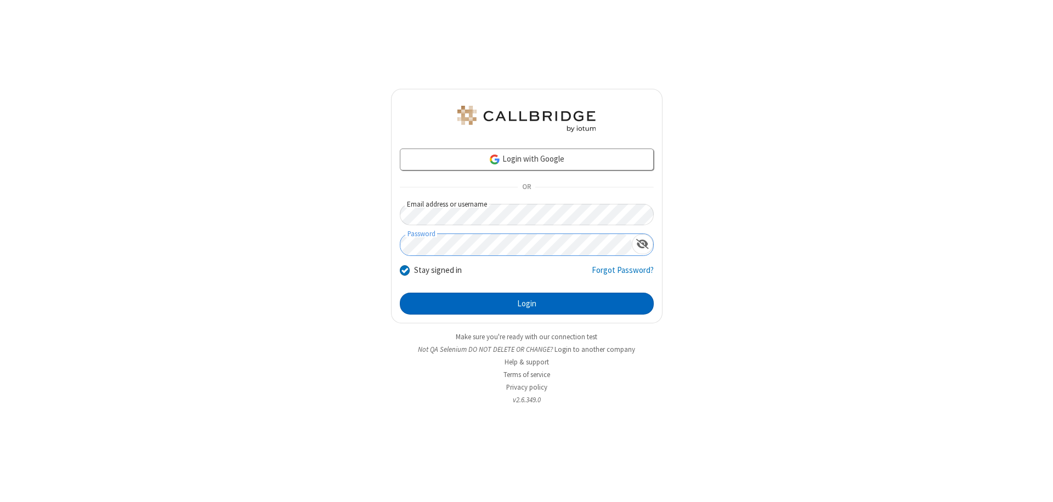
click at [526, 304] on button "Login" at bounding box center [527, 304] width 254 height 22
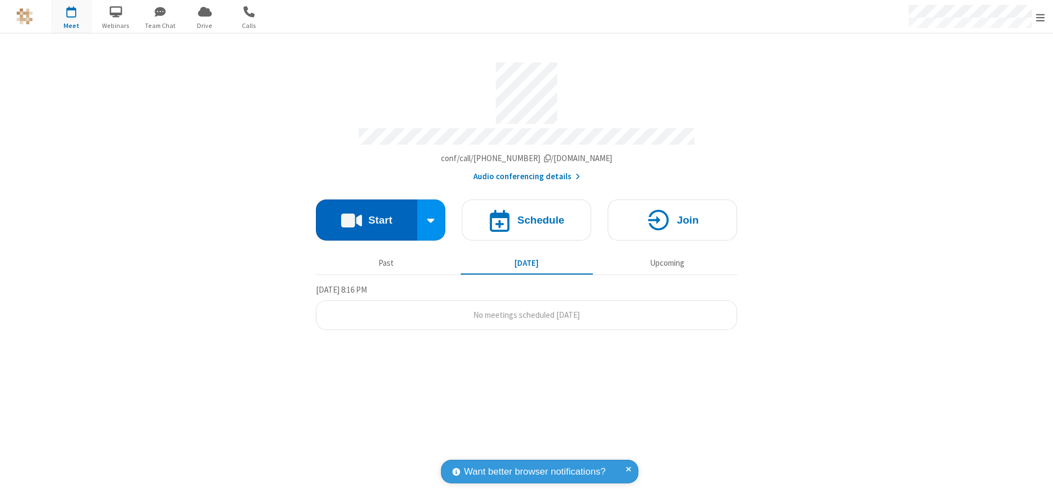
click at [366, 215] on button "Start" at bounding box center [366, 220] width 101 height 41
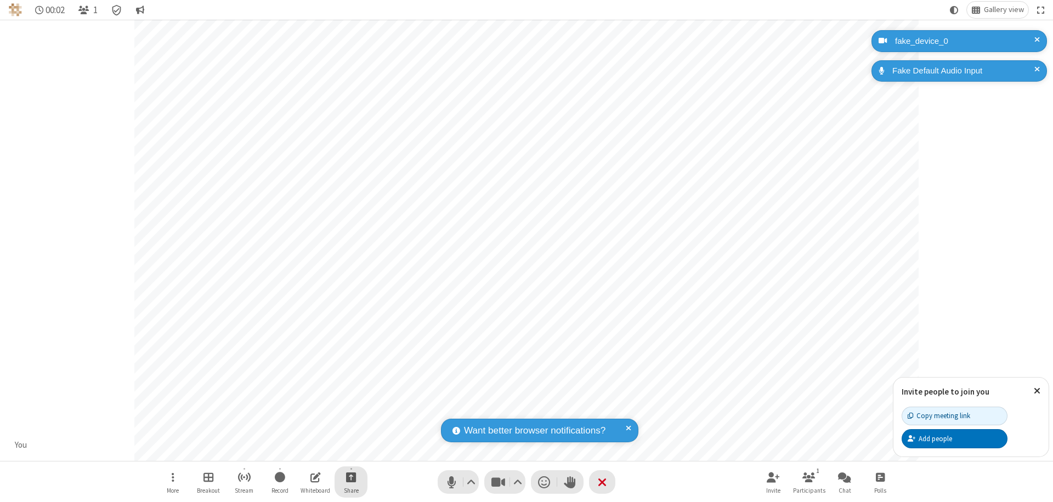
click at [351, 477] on span "Start sharing" at bounding box center [351, 478] width 10 height 14
click at [350, 410] on span "Share additional camera" at bounding box center [357, 412] width 81 height 9
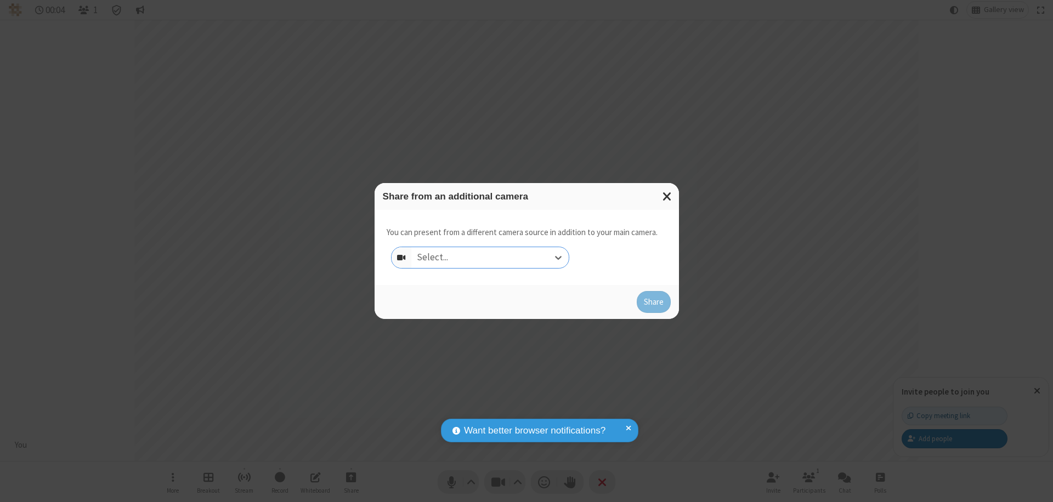
click at [490, 258] on div "Select..." at bounding box center [489, 257] width 157 height 21
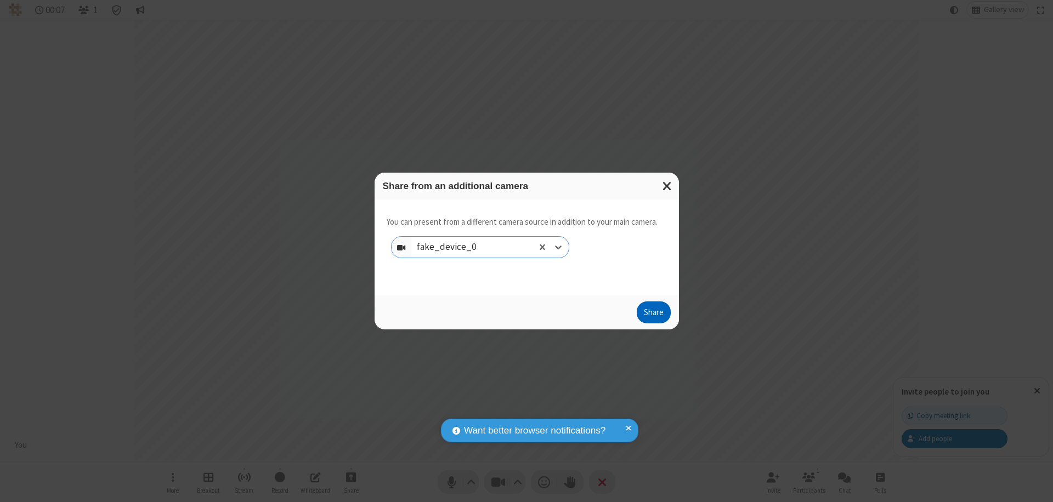
click at [653, 315] on button "Share" at bounding box center [654, 313] width 34 height 22
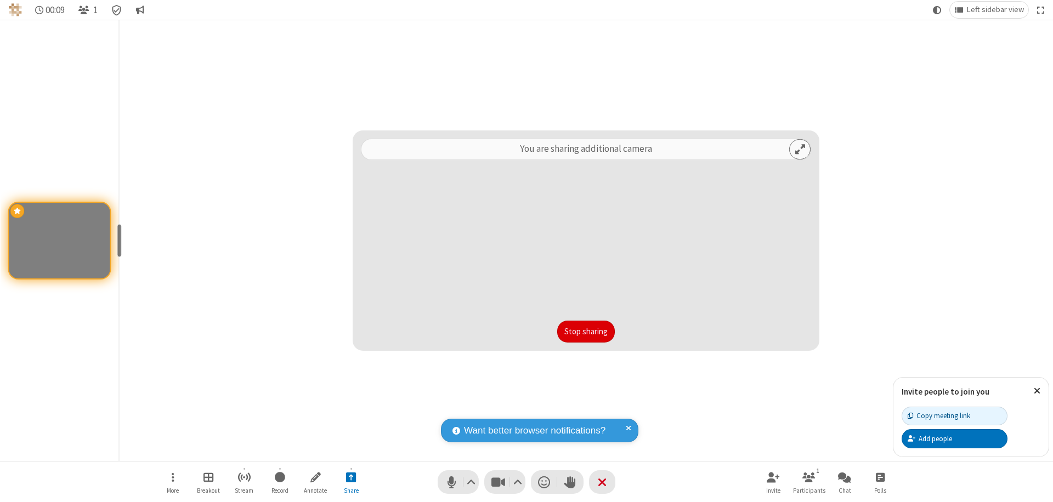
click at [586, 332] on button "Stop sharing" at bounding box center [586, 332] width 58 height 22
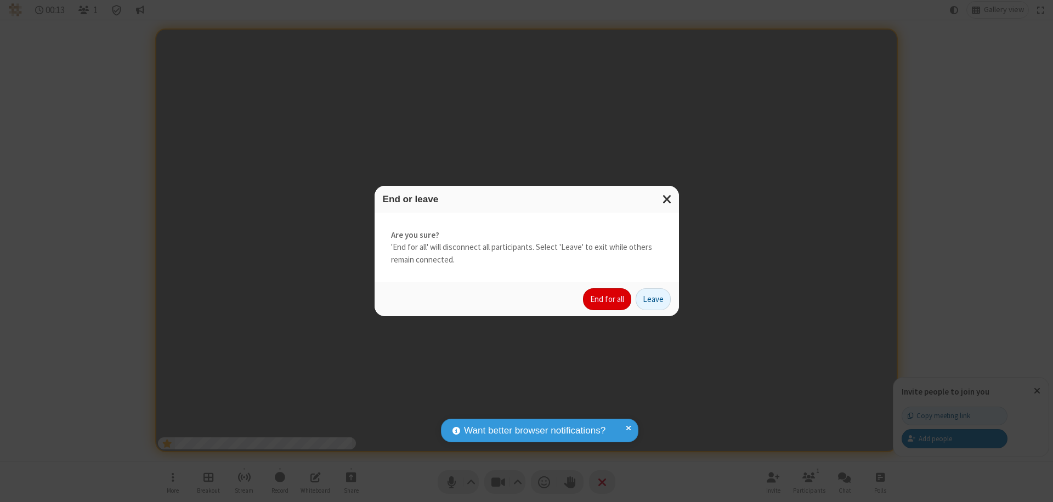
click at [608, 299] on button "End for all" at bounding box center [607, 299] width 48 height 22
